Goal: Check status: Check status

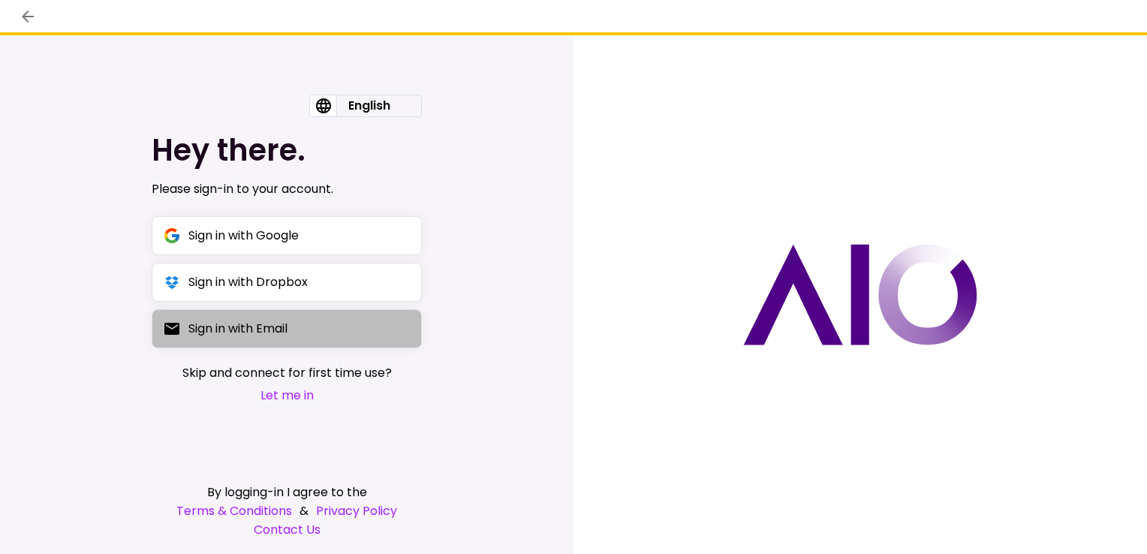
click at [239, 329] on div "Sign in with Email" at bounding box center [237, 328] width 99 height 19
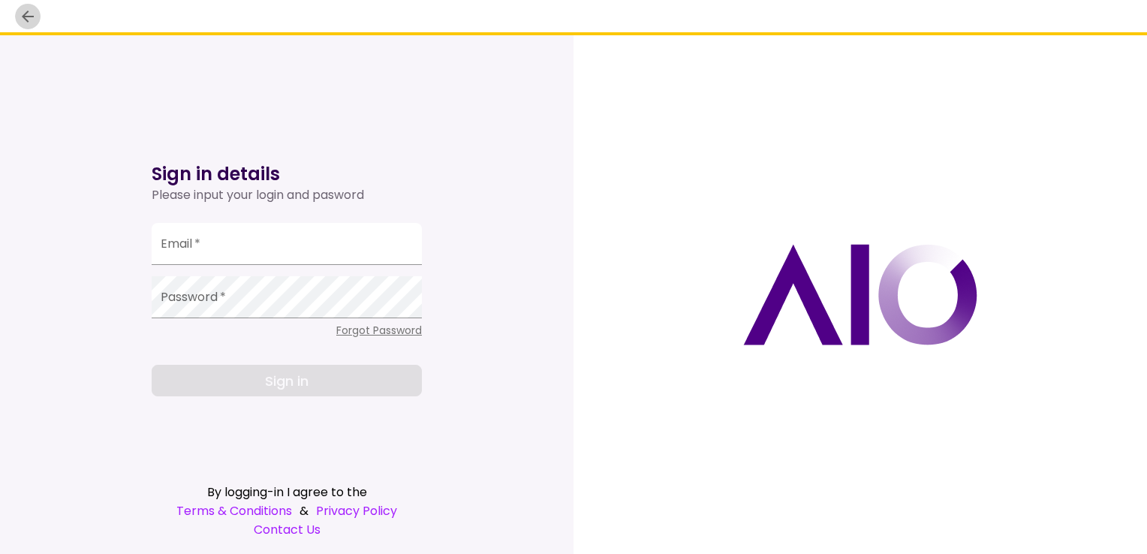
click at [29, 15] on icon "back" at bounding box center [28, 17] width 18 height 18
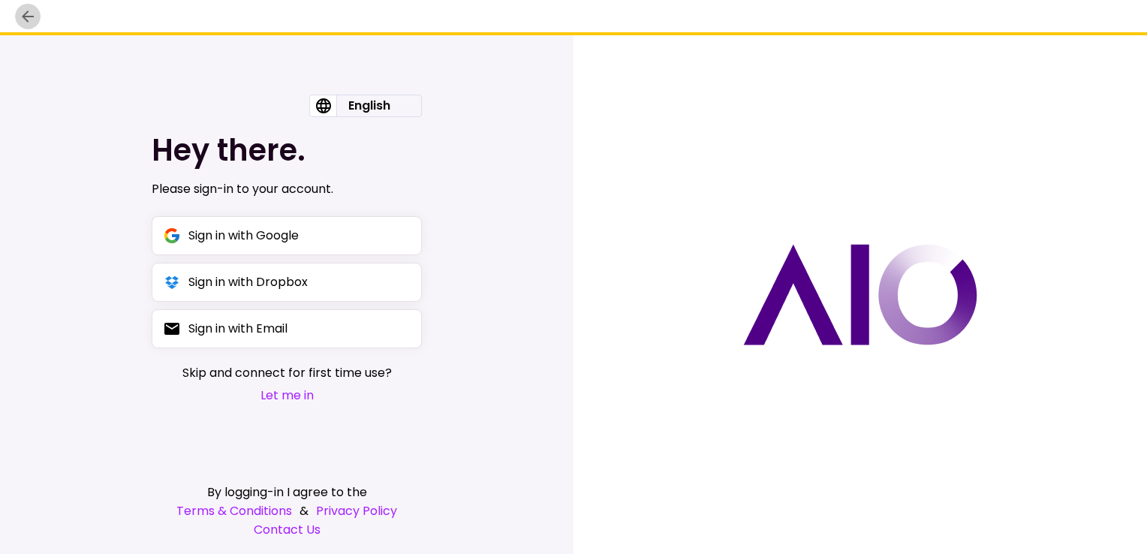
click at [29, 15] on icon "back" at bounding box center [28, 17] width 18 height 18
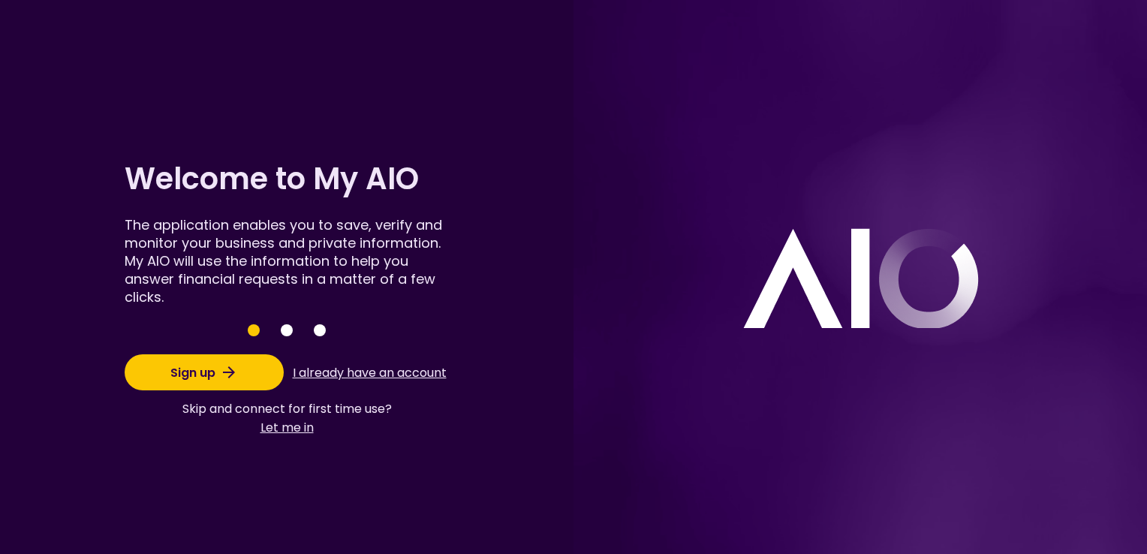
click at [348, 377] on button "I already have an account" at bounding box center [369, 372] width 159 height 29
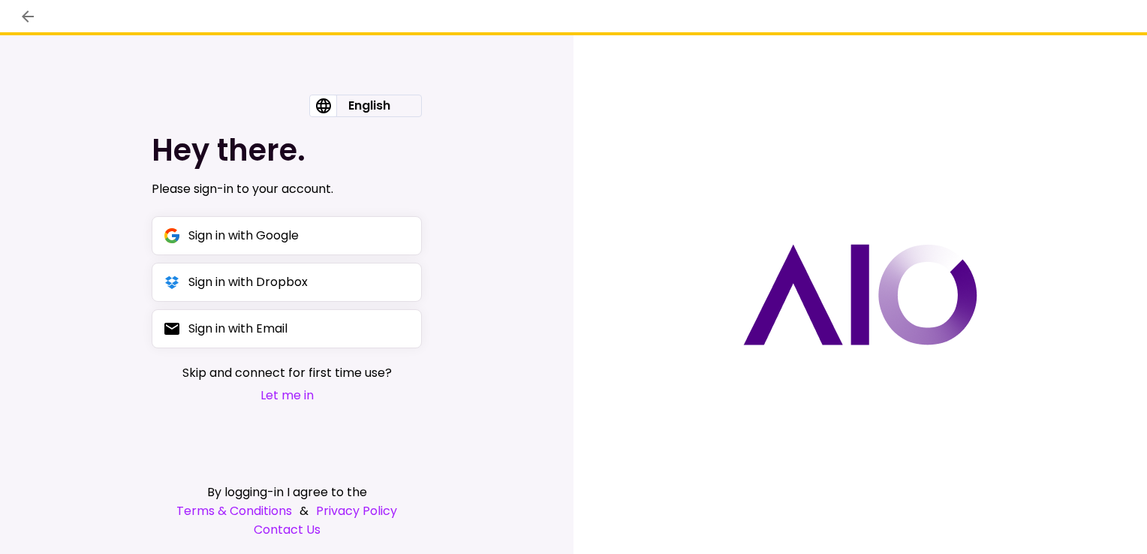
click at [276, 391] on button "Let me in" at bounding box center [286, 395] width 209 height 19
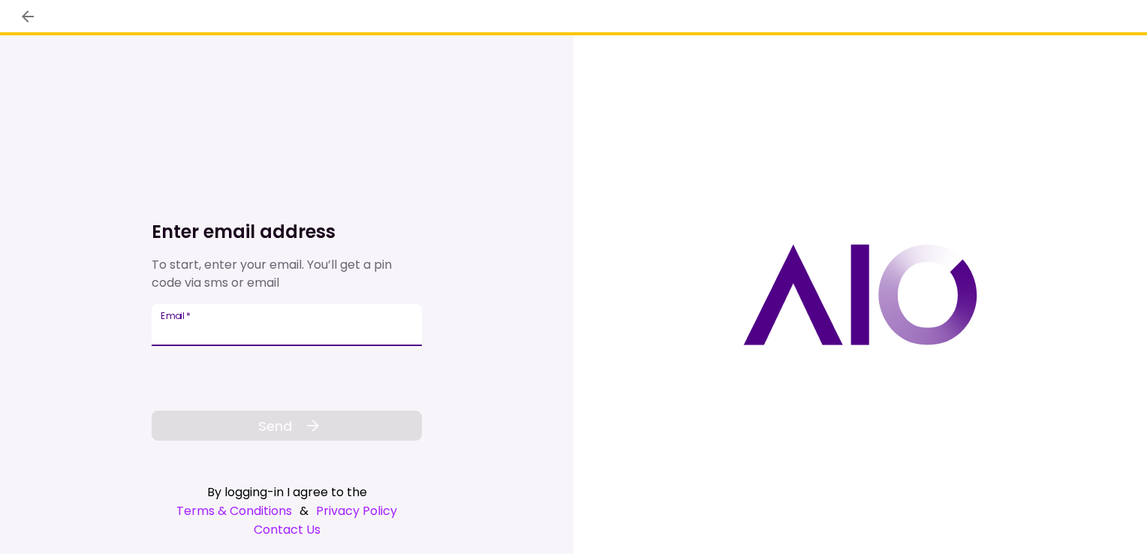
click at [255, 339] on input "Email   *" at bounding box center [287, 325] width 270 height 42
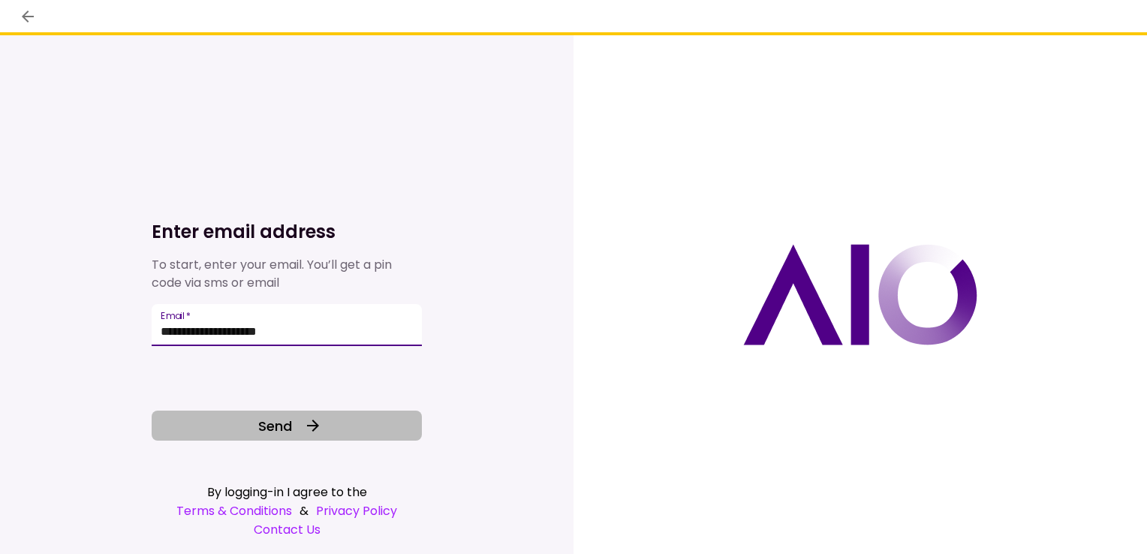
type input "**********"
click at [263, 426] on span "Send" at bounding box center [275, 426] width 34 height 20
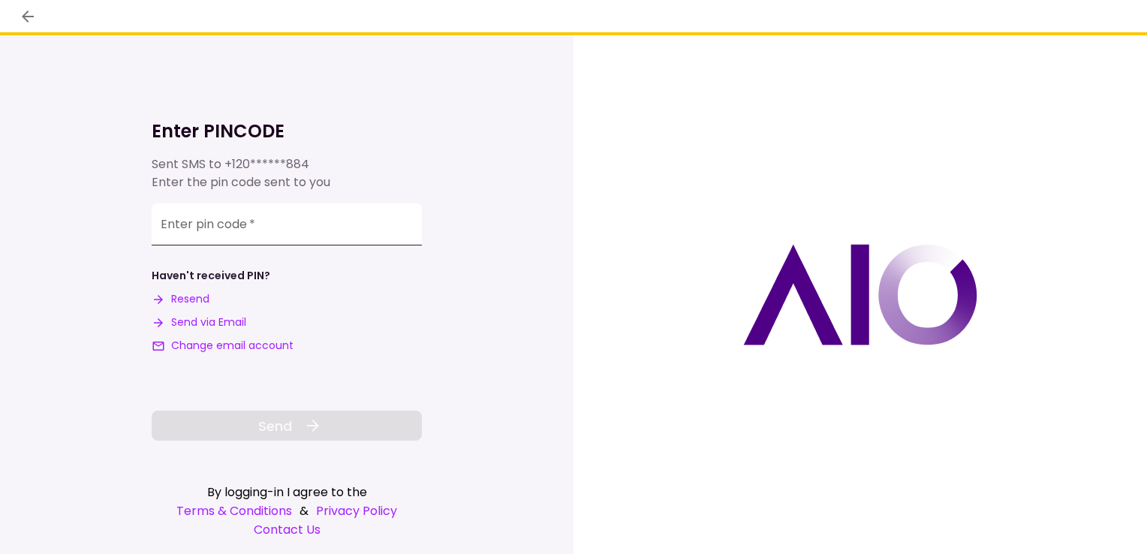
click at [308, 230] on input "**********" at bounding box center [287, 224] width 270 height 42
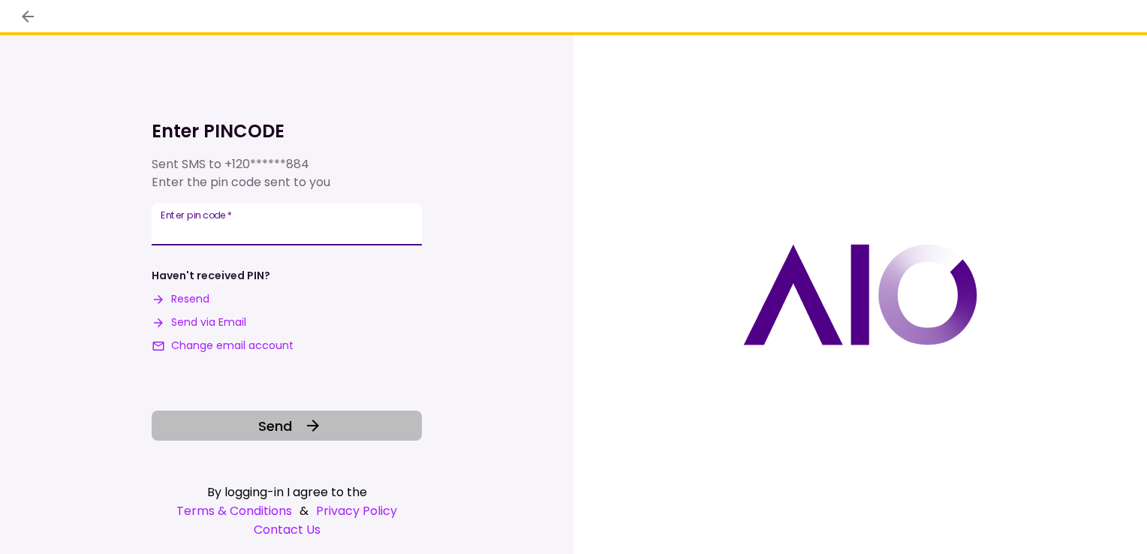
type input "******"
click at [284, 434] on span "Send" at bounding box center [275, 426] width 34 height 20
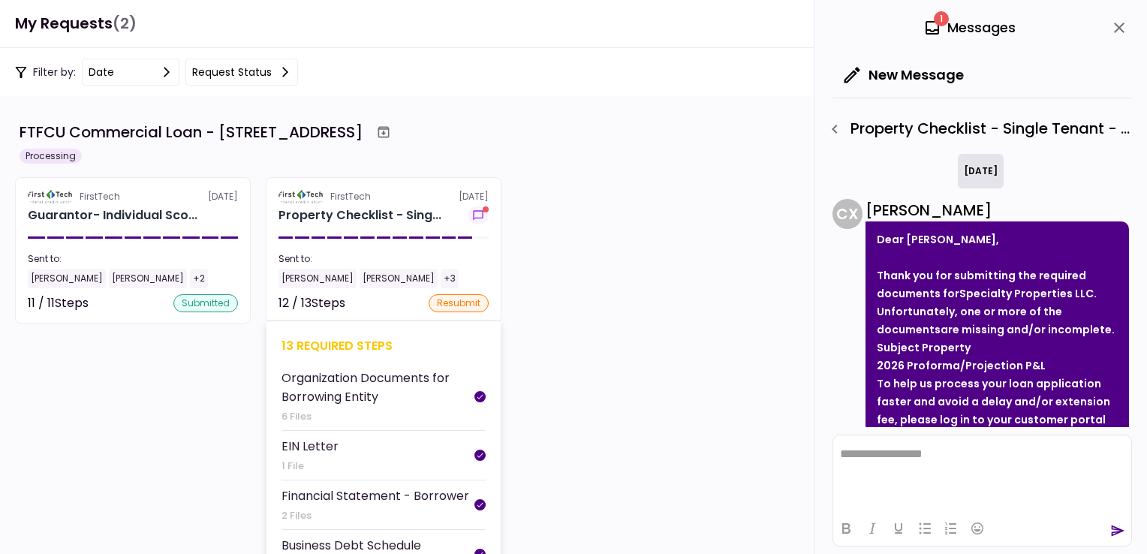
scroll to position [231, 0]
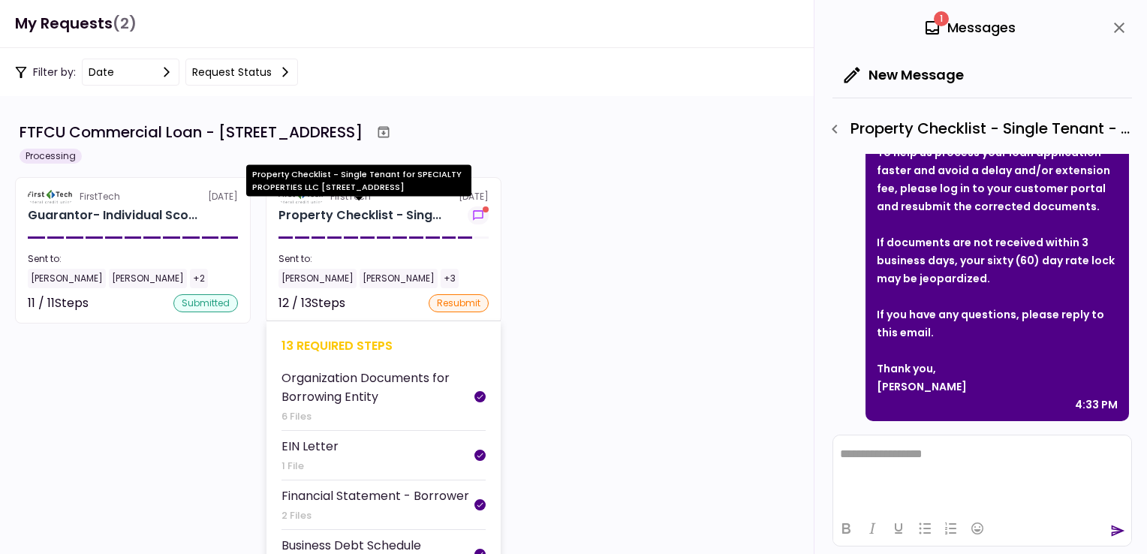
click at [321, 224] on div "Property Checklist - Sing..." at bounding box center [359, 215] width 163 height 18
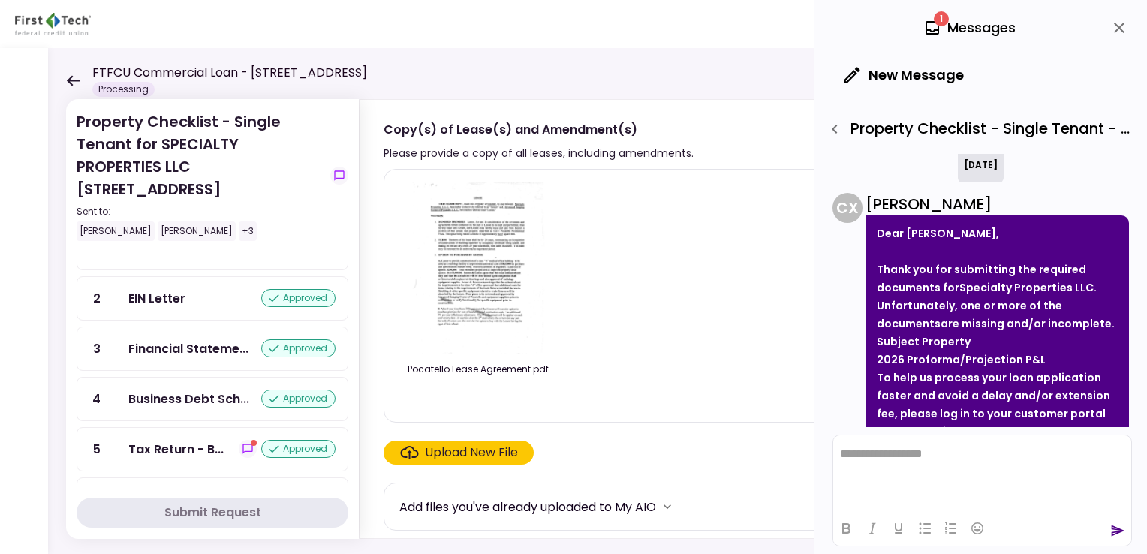
scroll to position [300, 0]
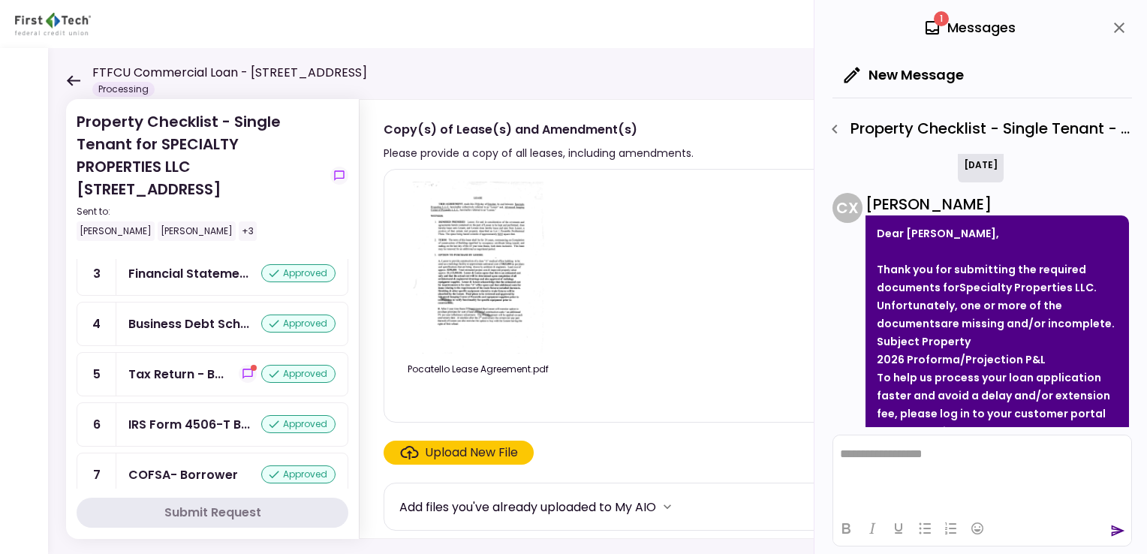
click at [226, 365] on div "Tax Return - B... approved" at bounding box center [231, 374] width 207 height 19
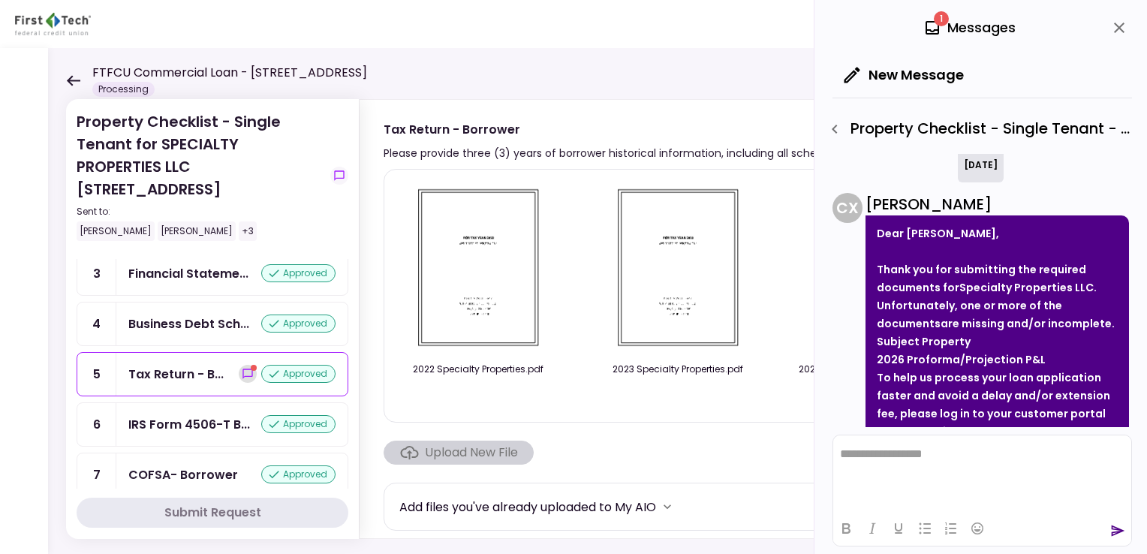
click at [242, 368] on icon "show-messages" at bounding box center [248, 374] width 12 height 12
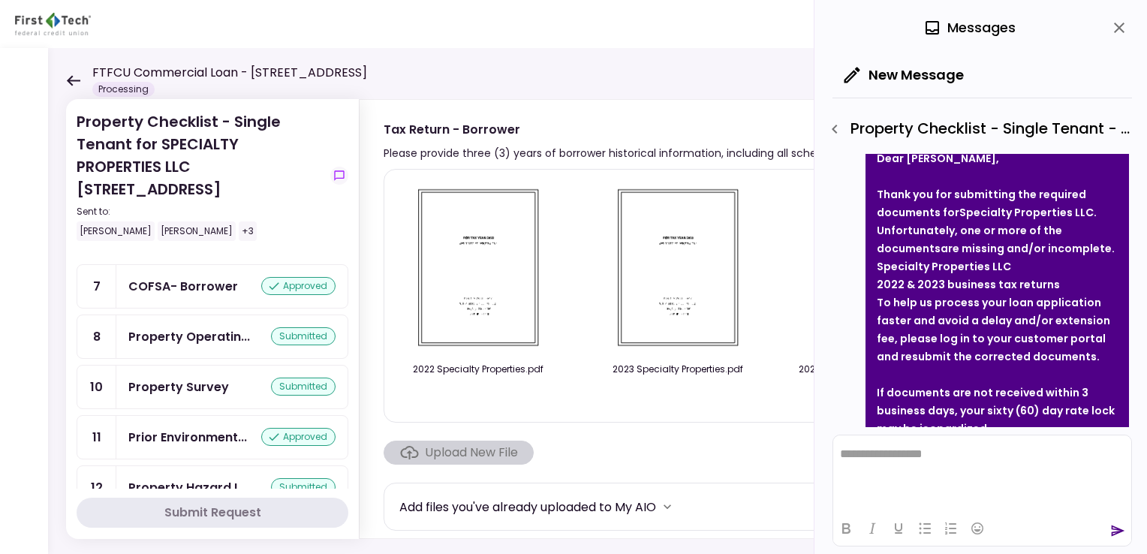
scroll to position [509, 0]
click at [188, 326] on div "Property Operatin..." at bounding box center [189, 335] width 122 height 19
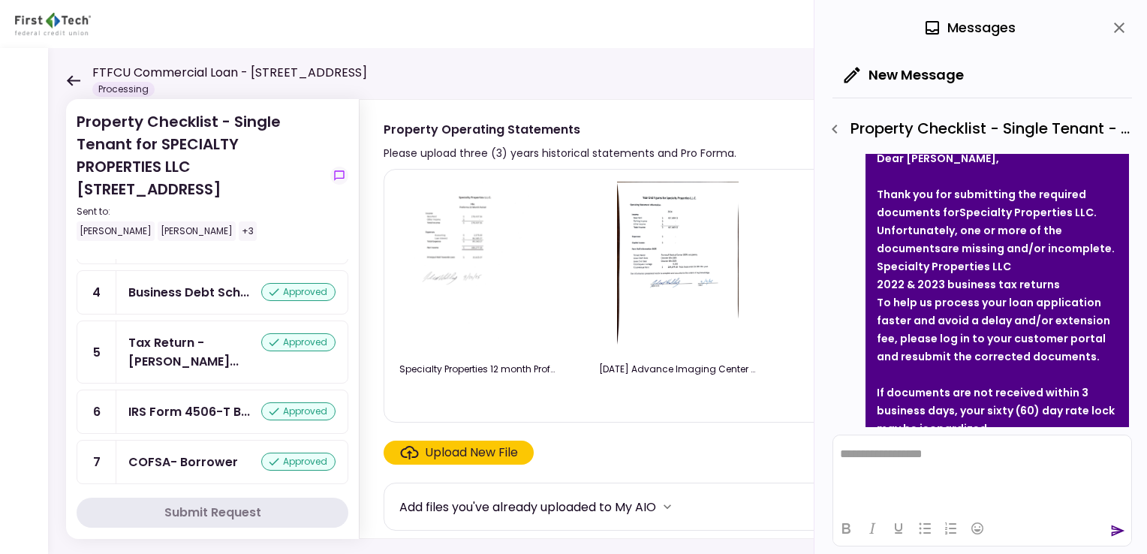
scroll to position [359, 0]
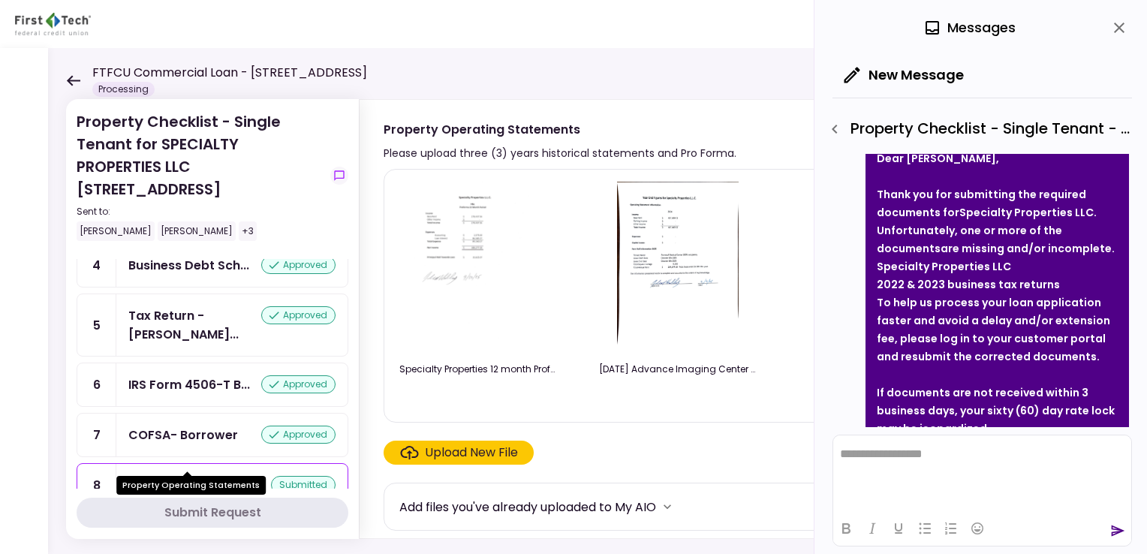
click at [192, 476] on div "Property Operatin..." at bounding box center [189, 485] width 122 height 19
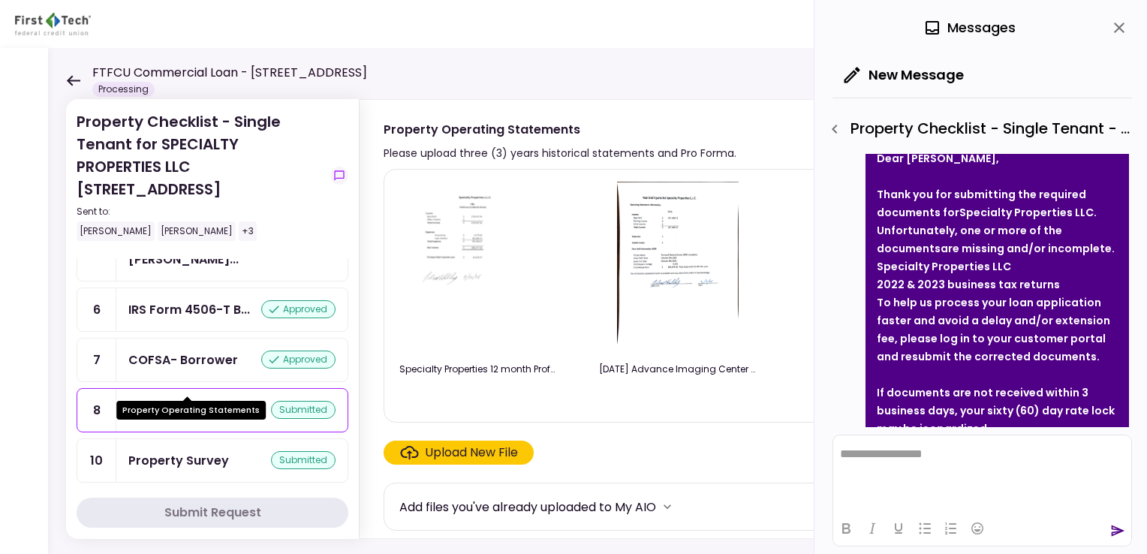
click at [172, 401] on div "Property Operatin..." at bounding box center [189, 410] width 122 height 19
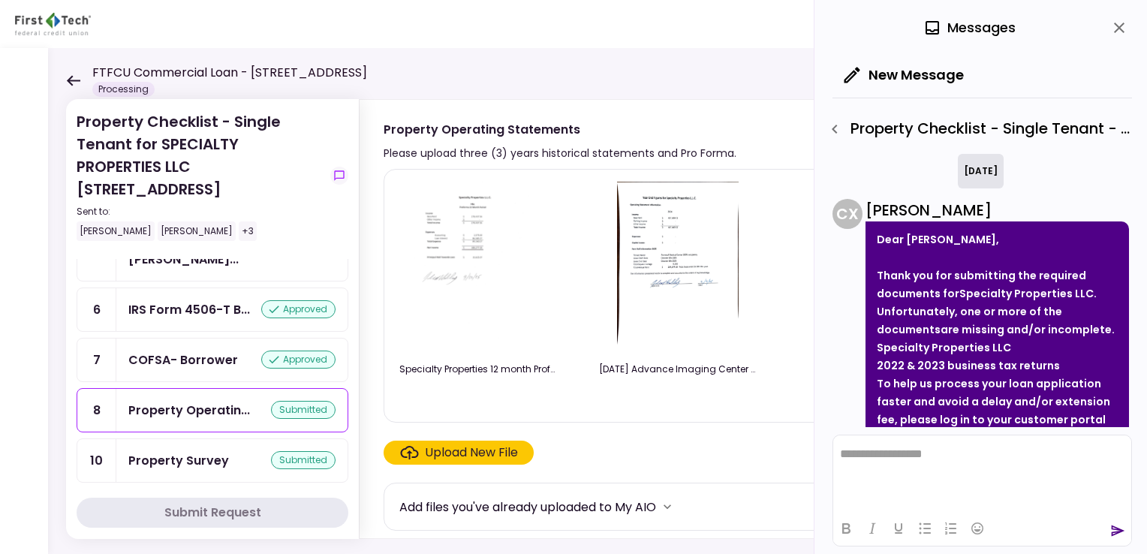
scroll to position [0, 0]
click at [1123, 29] on icon "close" at bounding box center [1119, 28] width 18 height 18
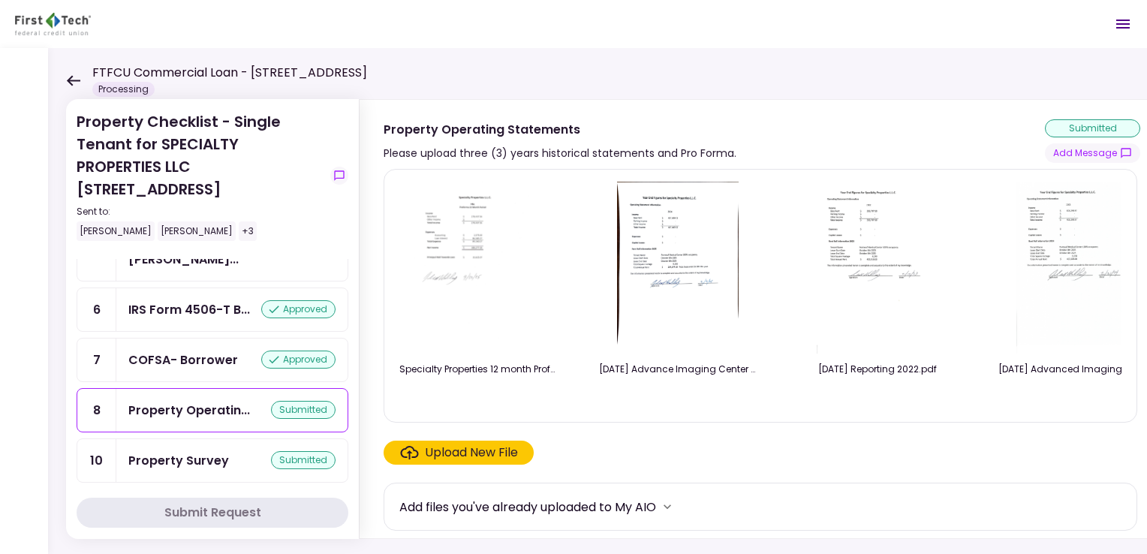
click at [469, 231] on img at bounding box center [478, 268] width 132 height 172
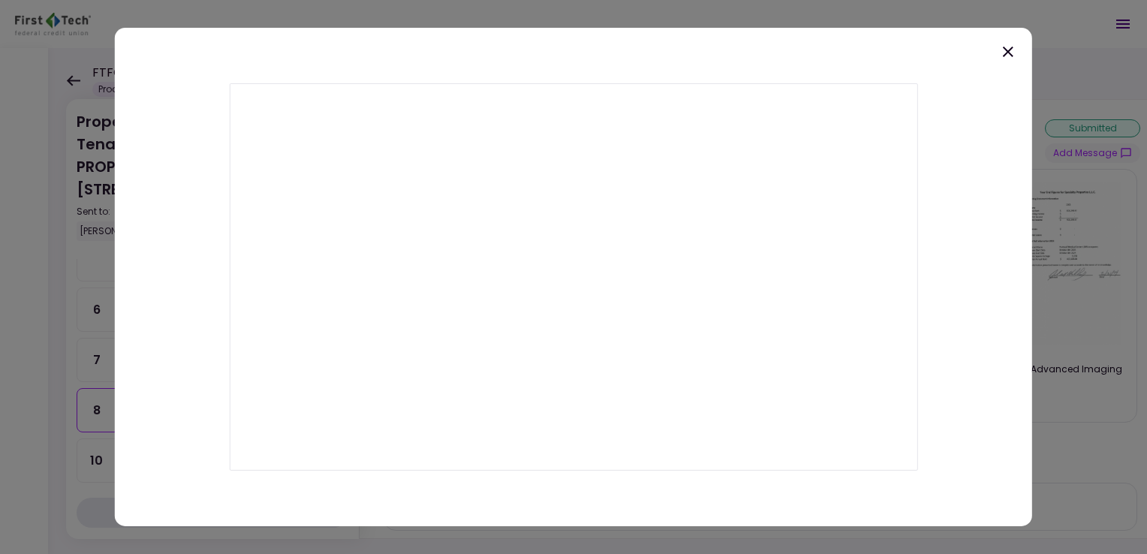
click at [1008, 52] on icon at bounding box center [1007, 52] width 11 height 11
